Goal: Understand process/instructions

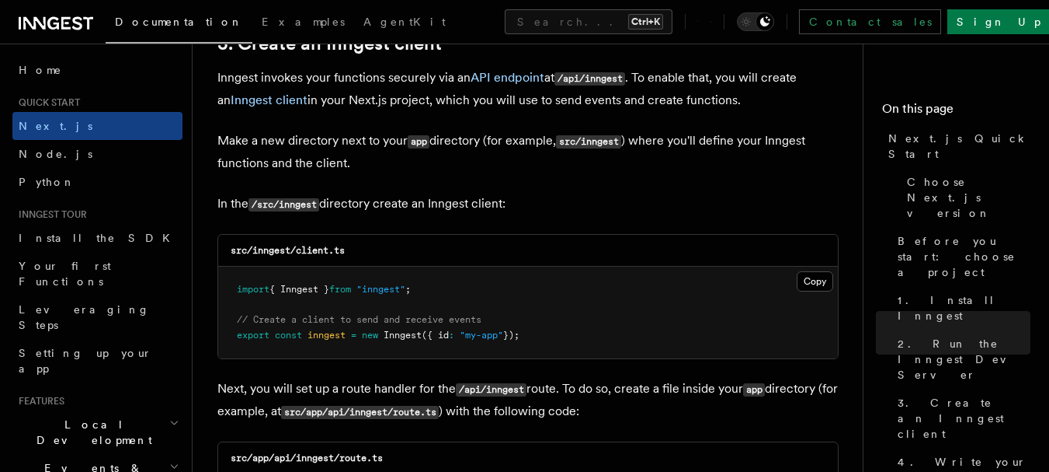
scroll to position [1942, 0]
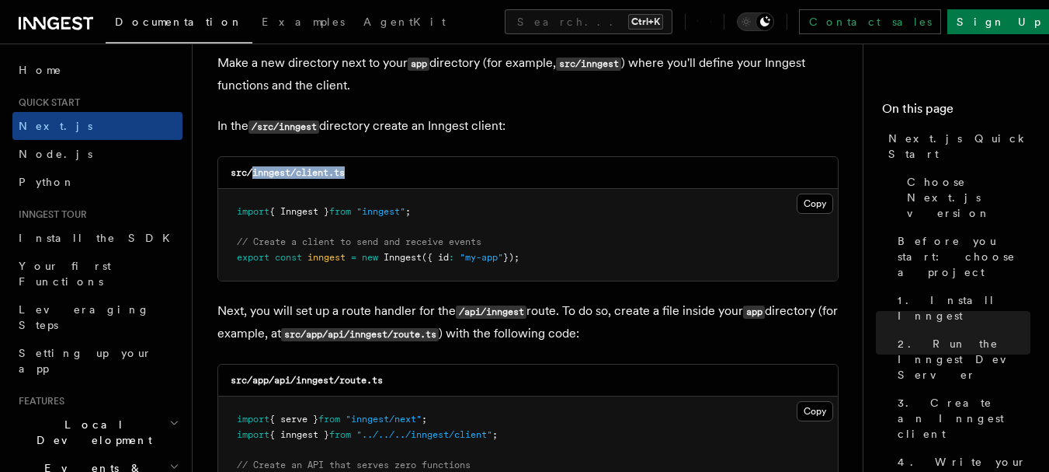
drag, startPoint x: 357, startPoint y: 169, endPoint x: 252, endPoint y: 183, distance: 105.8
click at [252, 183] on div "src/inngest/client.ts" at bounding box center [528, 173] width 620 height 32
copy code "inngest/client.ts"
click at [305, 163] on div "src/inngest/client.ts" at bounding box center [528, 173] width 620 height 32
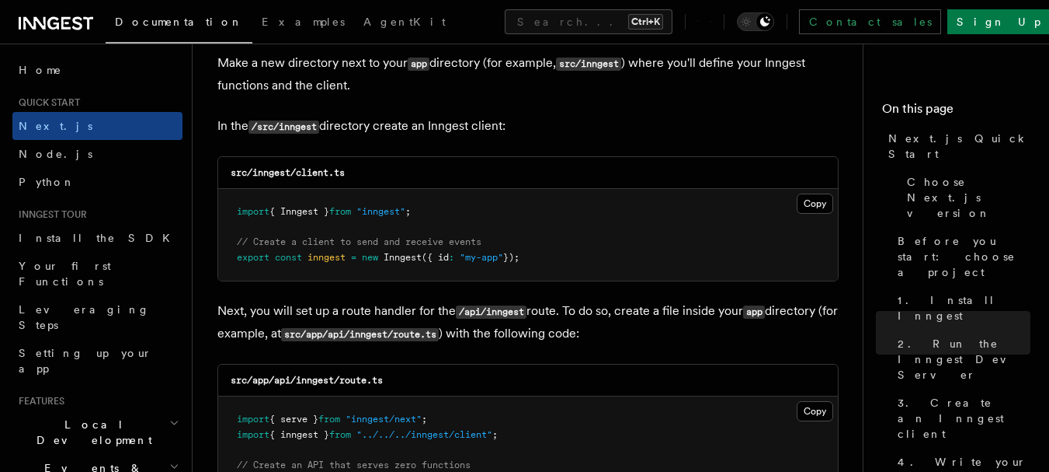
click at [343, 171] on code "src/inngest/client.ts" at bounding box center [288, 172] width 114 height 11
drag, startPoint x: 350, startPoint y: 171, endPoint x: 298, endPoint y: 176, distance: 51.6
click at [298, 176] on div "src/inngest/client.ts" at bounding box center [528, 173] width 620 height 32
copy code "client.ts"
click at [805, 205] on button "Copy Copied" at bounding box center [815, 203] width 37 height 20
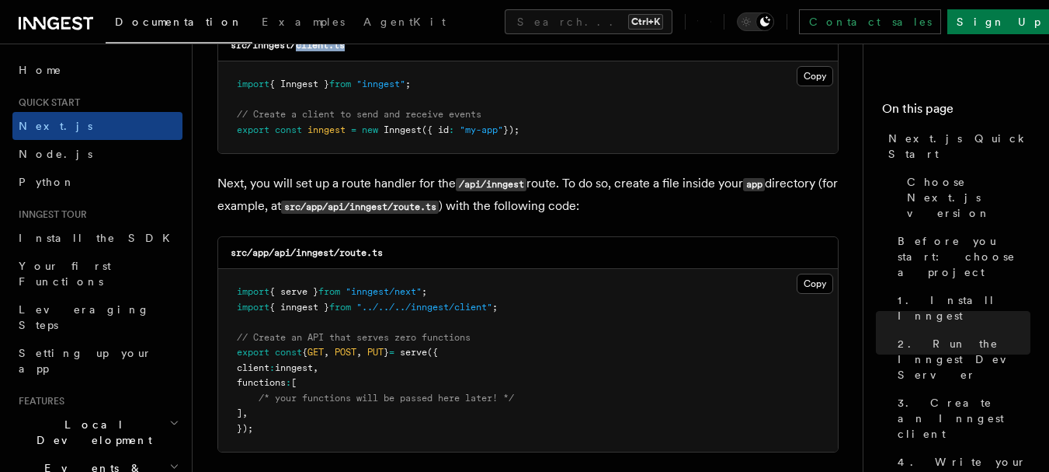
scroll to position [2097, 0]
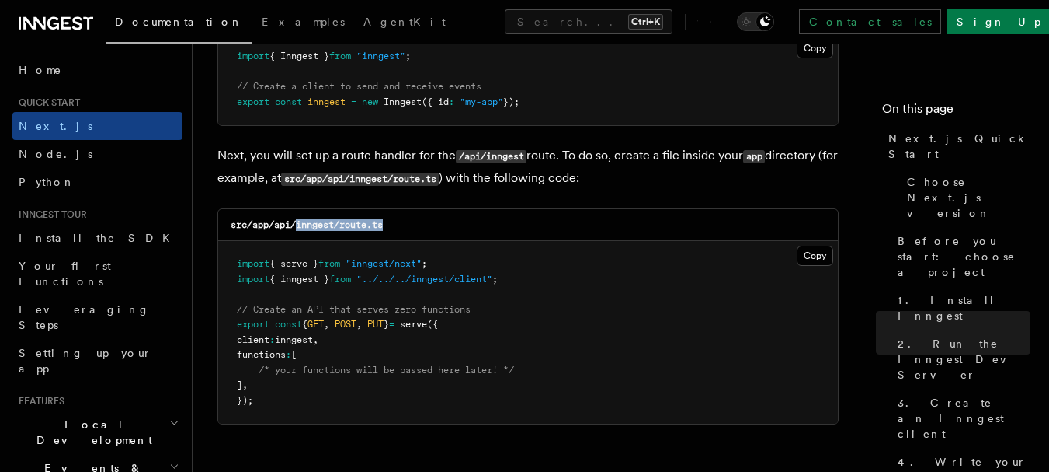
drag, startPoint x: 388, startPoint y: 223, endPoint x: 299, endPoint y: 229, distance: 88.8
click at [299, 229] on div "src/app/api/inngest/route.ts" at bounding box center [528, 225] width 620 height 32
copy code "inngest/route.ts"
click at [830, 251] on button "Copy Copied" at bounding box center [815, 255] width 37 height 20
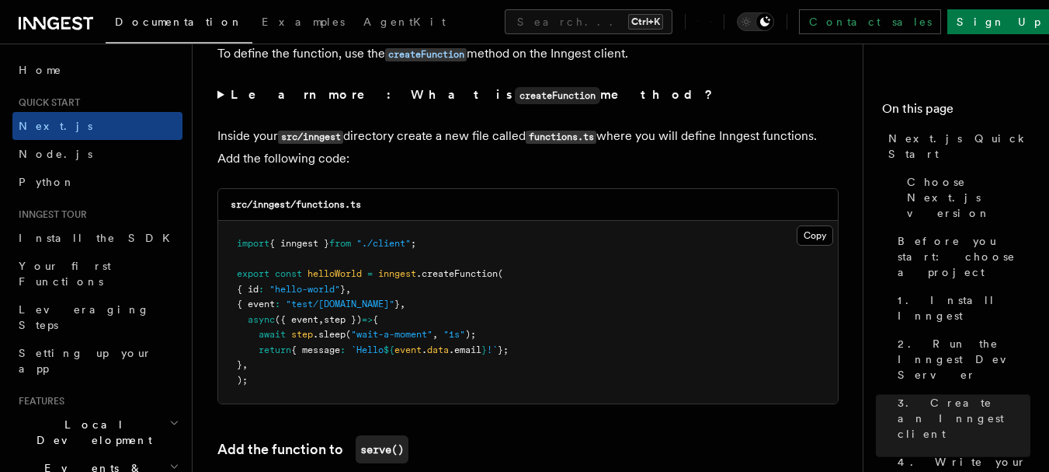
scroll to position [2719, 0]
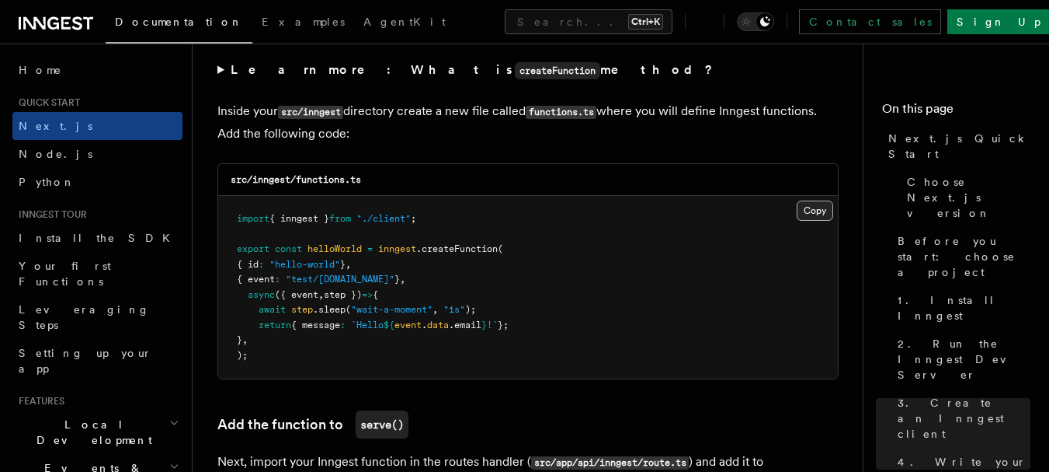
click at [802, 210] on button "Copy Copied" at bounding box center [815, 210] width 37 height 20
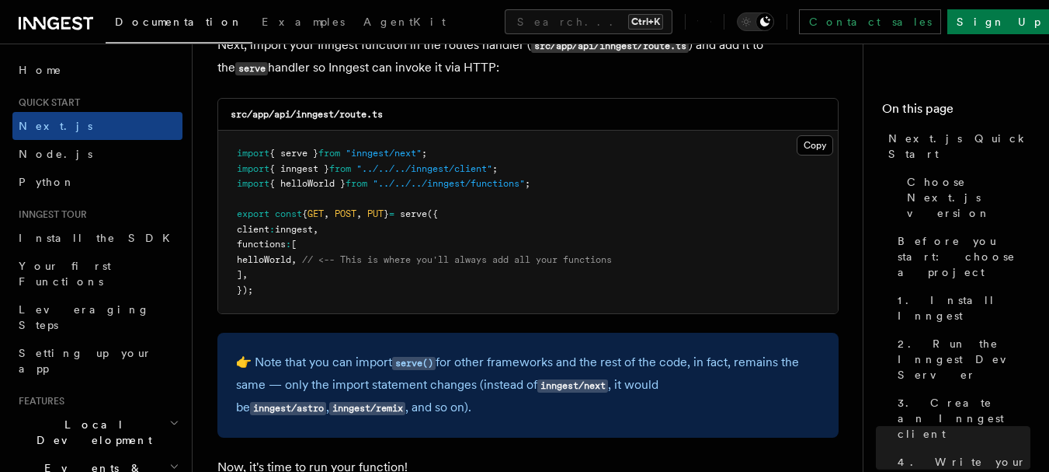
scroll to position [3107, 0]
